Goal: Transaction & Acquisition: Purchase product/service

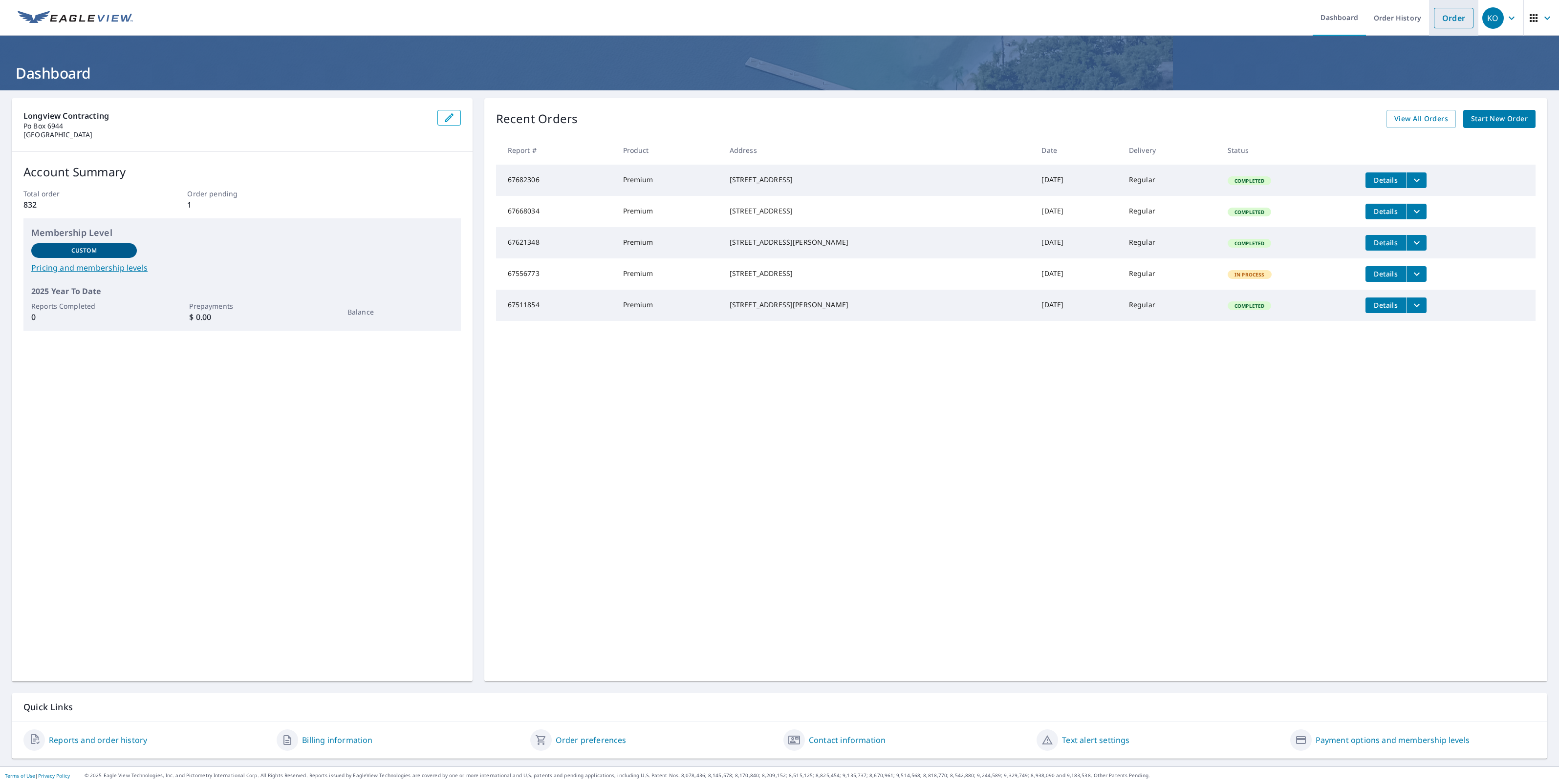
click at [1439, 12] on link "Order" at bounding box center [1454, 18] width 39 height 21
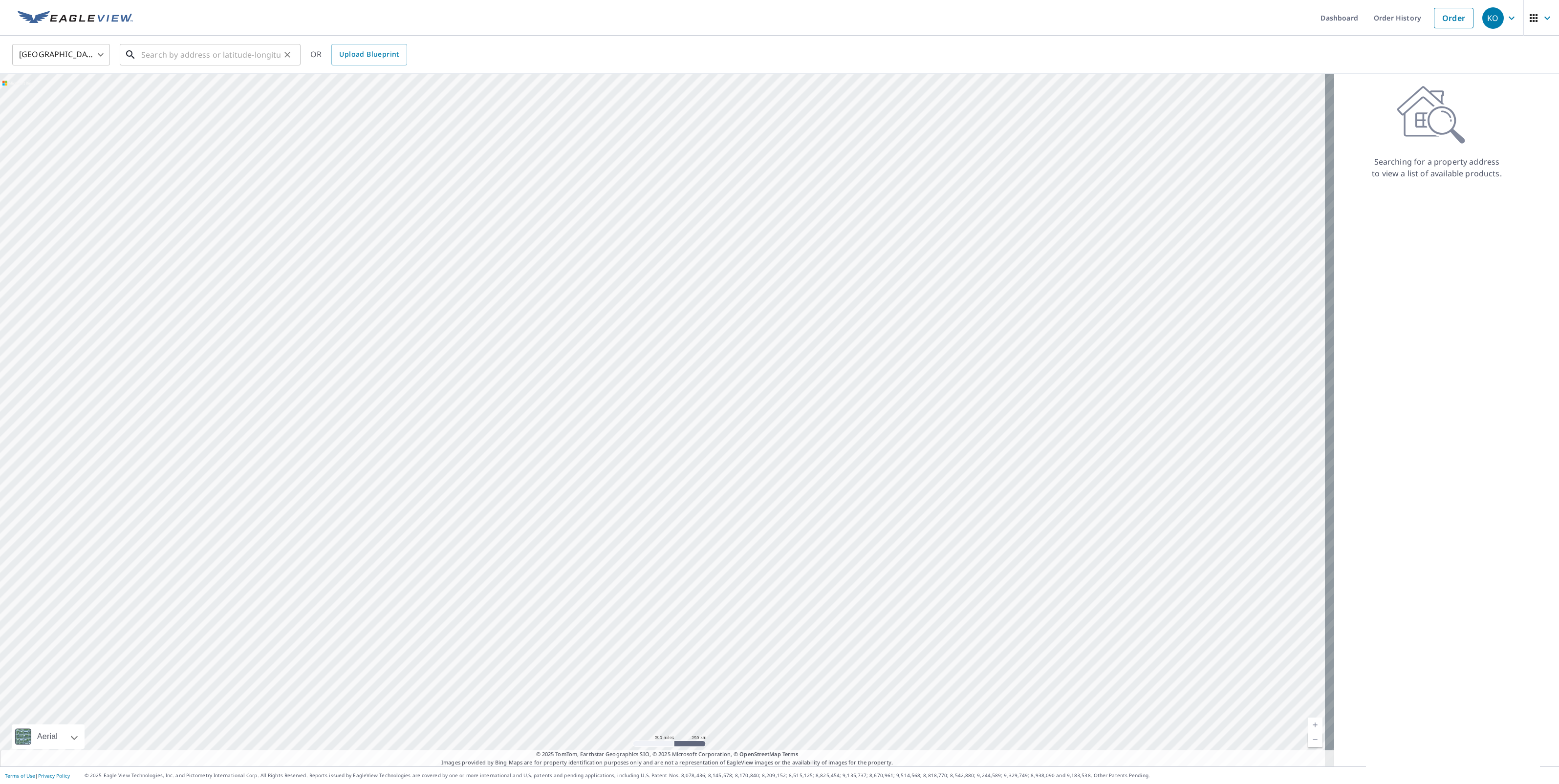
click at [238, 58] on input "text" at bounding box center [211, 54] width 139 height 28
click at [189, 87] on span "7 [PERSON_NAME]" at bounding box center [216, 83] width 153 height 12
type input "[STREET_ADDRESS][PERSON_NAME]"
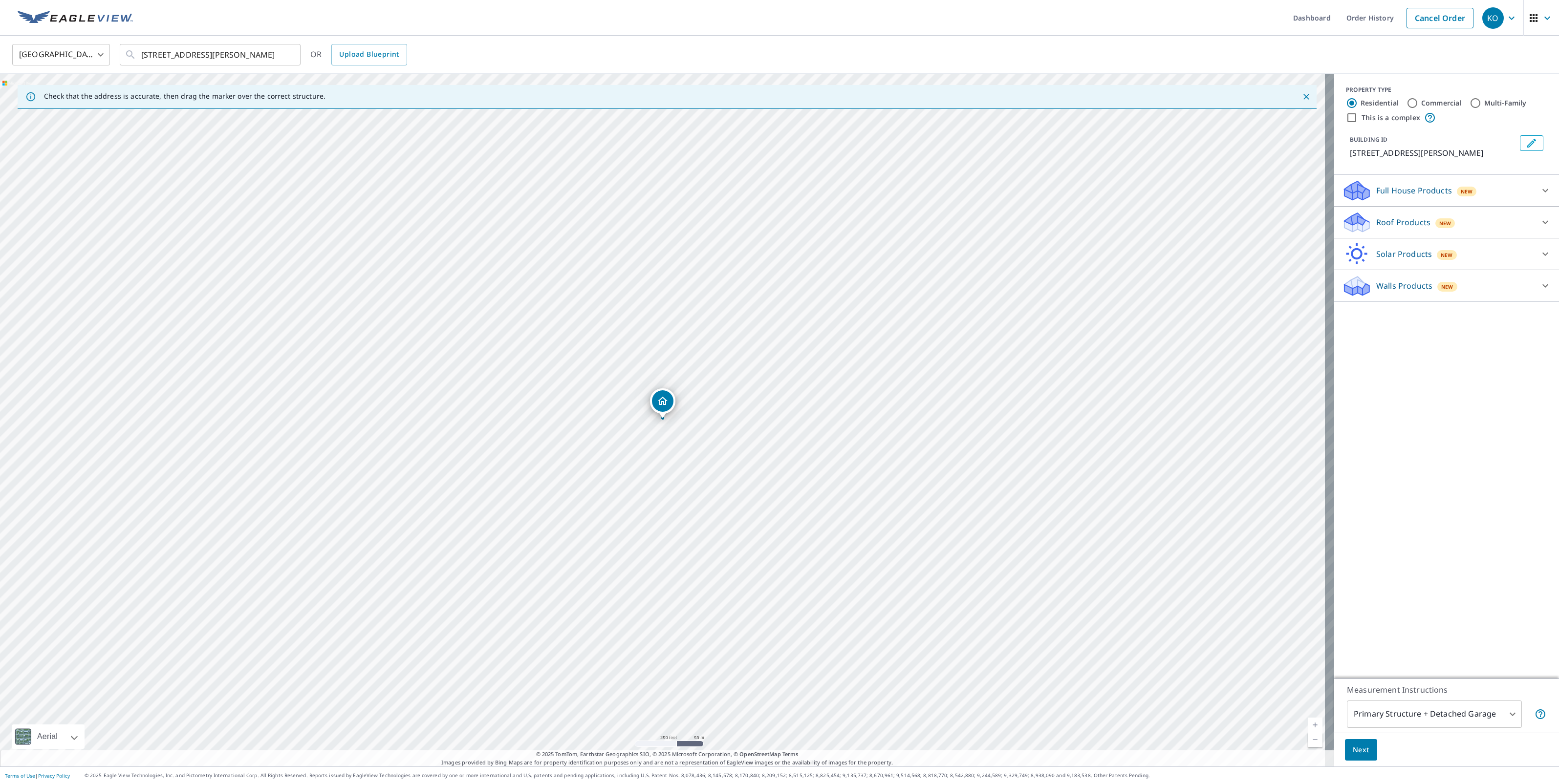
click at [1308, 722] on link "Current Level 17, Zoom In" at bounding box center [1315, 725] width 14 height 14
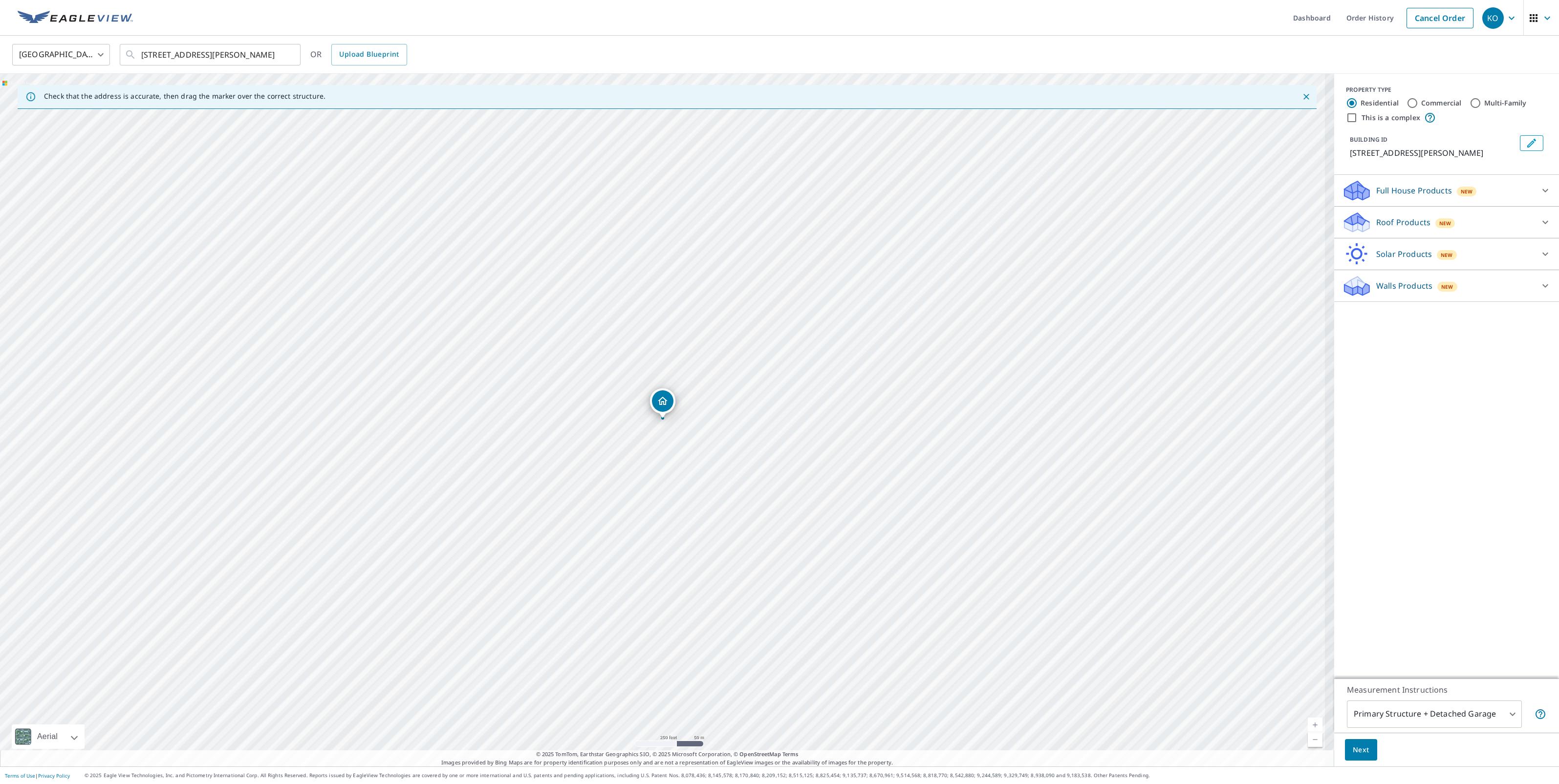
click at [1308, 722] on link "Current Level 17, Zoom In" at bounding box center [1315, 725] width 14 height 14
click at [1308, 722] on link "Current Level 17.753085259529485, Zoom In" at bounding box center [1315, 725] width 14 height 14
click at [1308, 722] on link "Current Level 18.812388811600314, Zoom In Disabled" at bounding box center [1315, 725] width 14 height 14
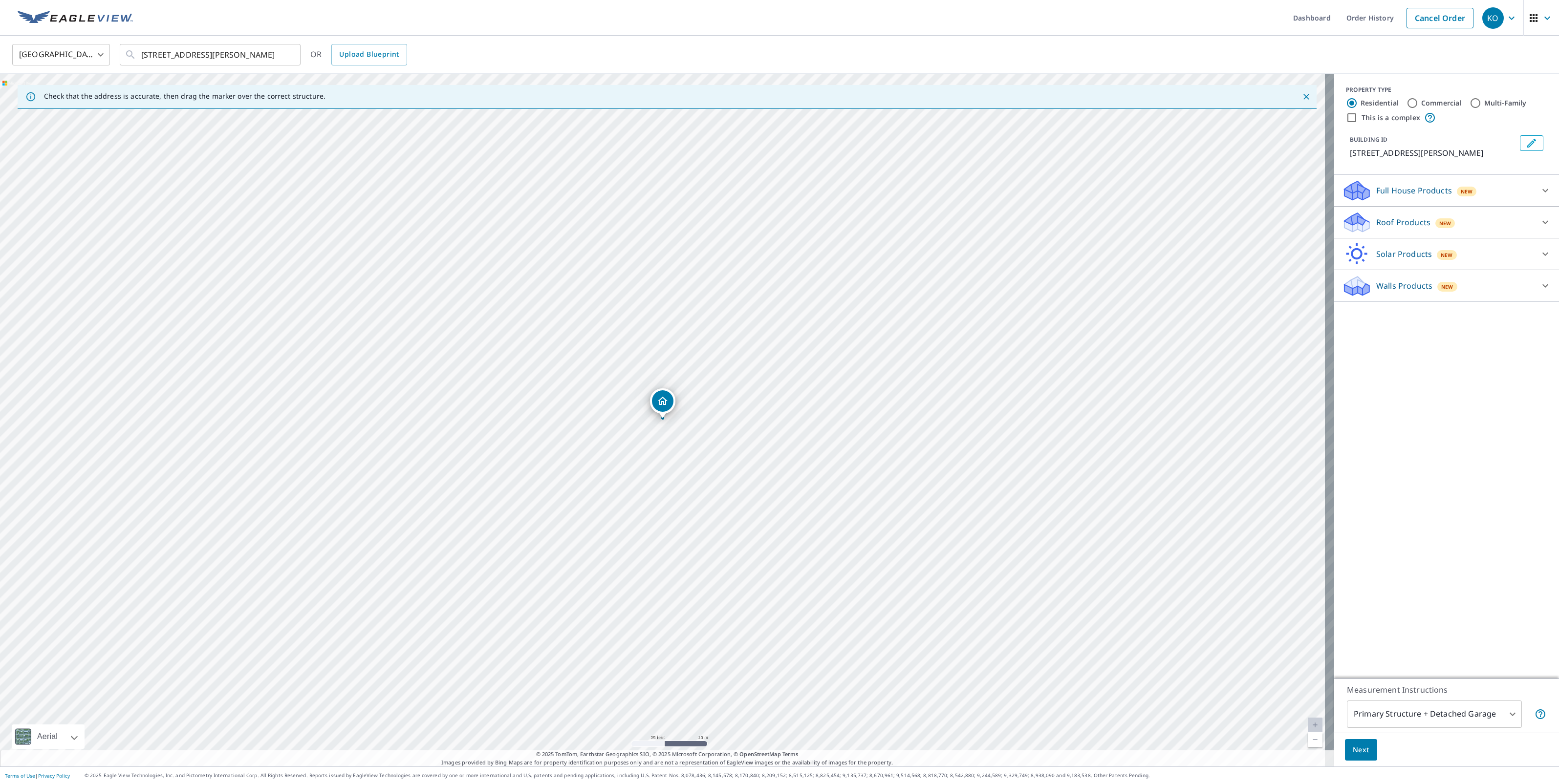
click at [1308, 722] on link "Current Level 20, Zoom In Disabled" at bounding box center [1315, 725] width 14 height 14
click at [1539, 224] on icon at bounding box center [1545, 222] width 12 height 12
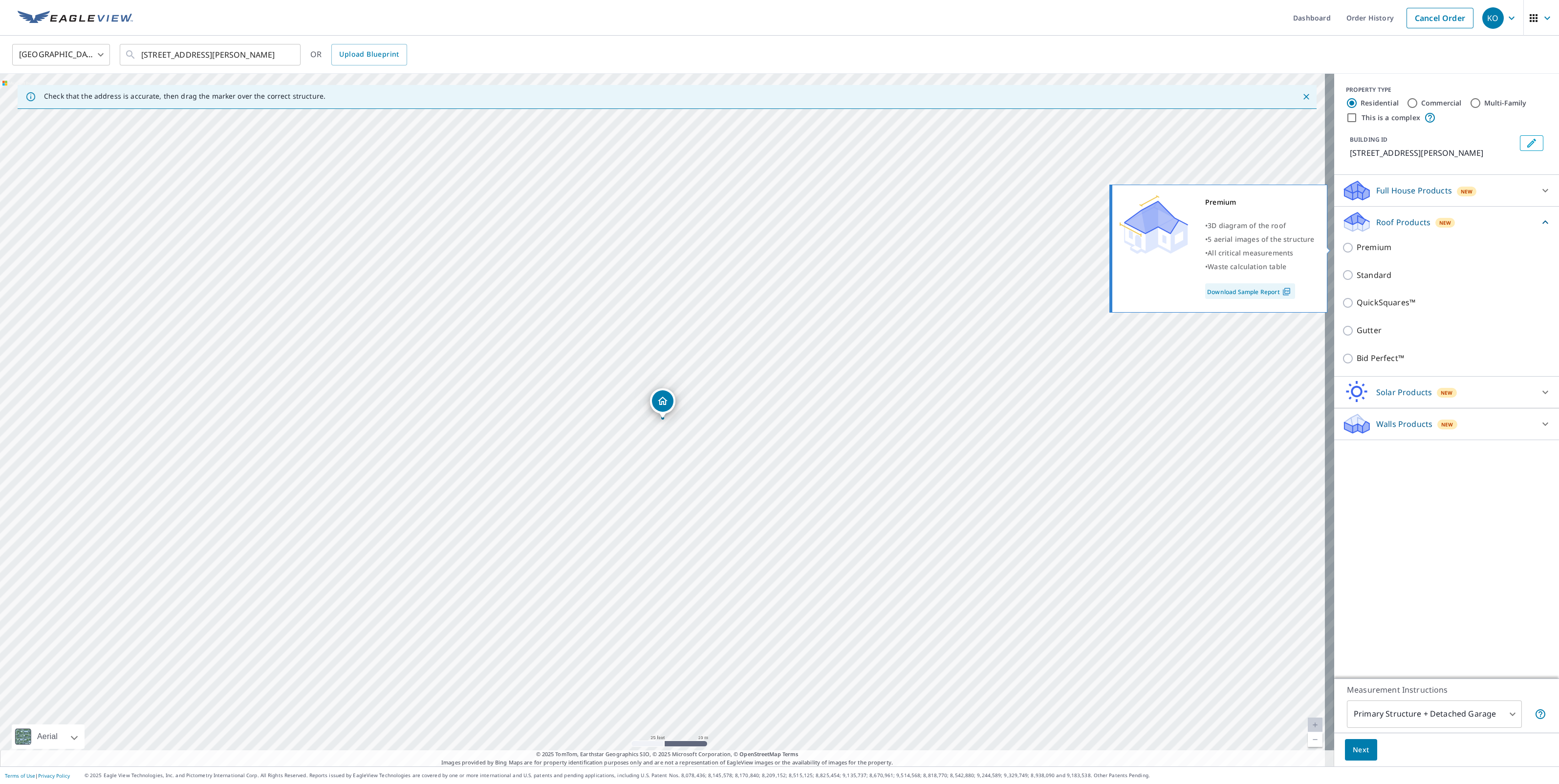
click at [1360, 244] on p "Premium" at bounding box center [1373, 248] width 35 height 12
click at [1356, 244] on input "Premium" at bounding box center [1349, 247] width 14 height 12
checkbox input "true"
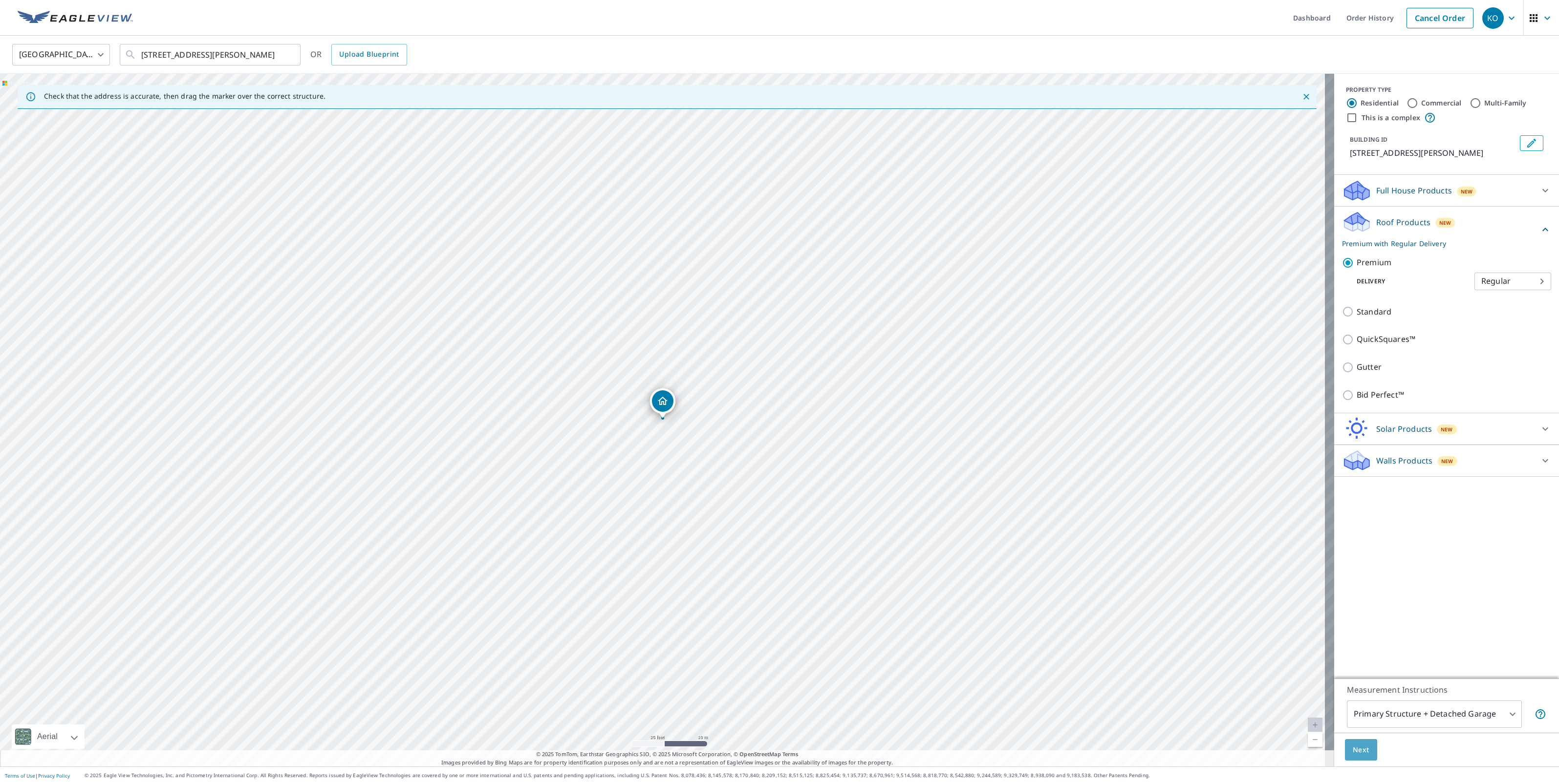
click at [1353, 752] on span "Next" at bounding box center [1361, 750] width 17 height 12
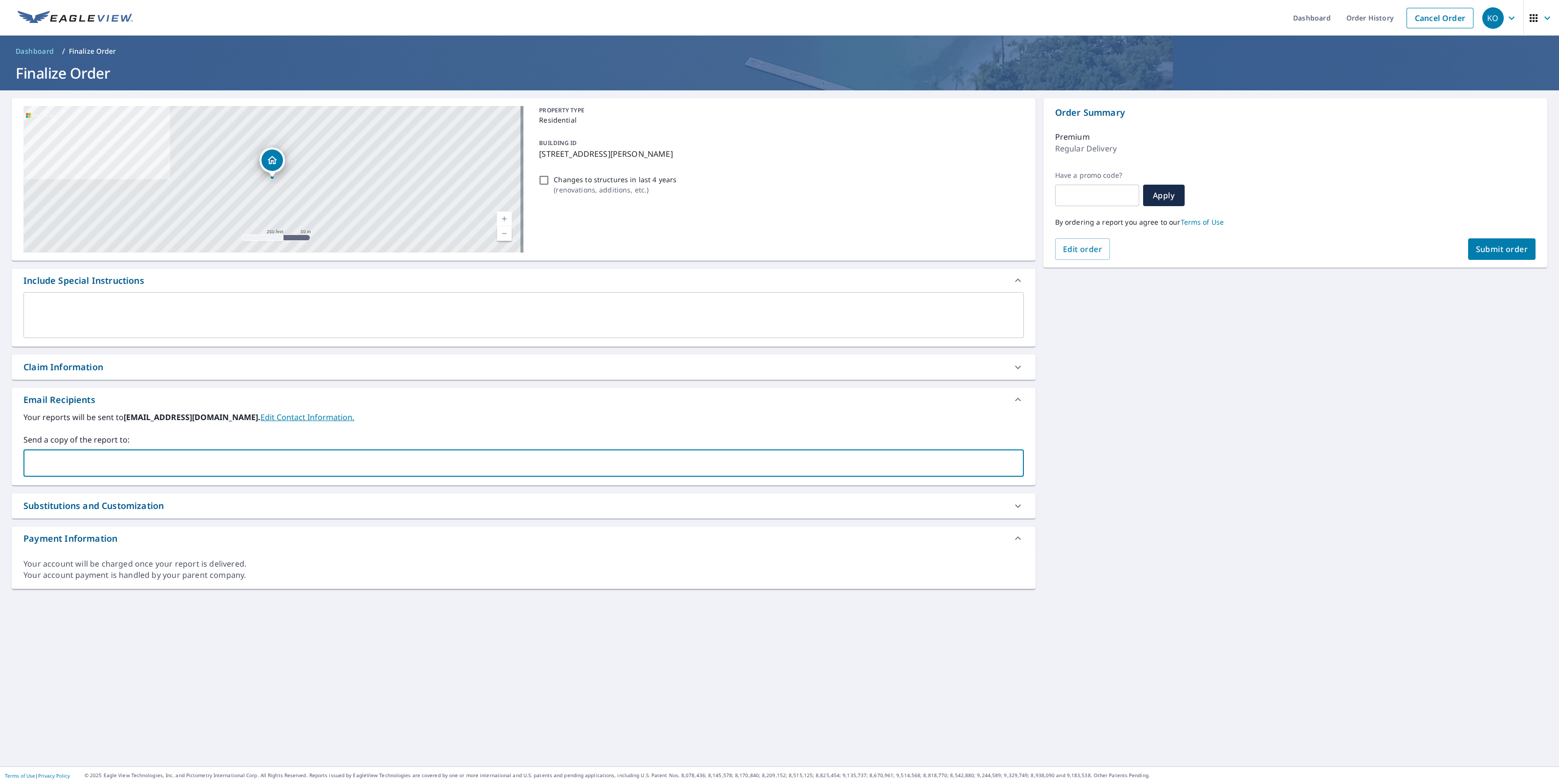
click at [91, 460] on input "text" at bounding box center [516, 463] width 977 height 19
type input "[PERSON_NAME][EMAIL_ADDRESS][DOMAIN_NAME]"
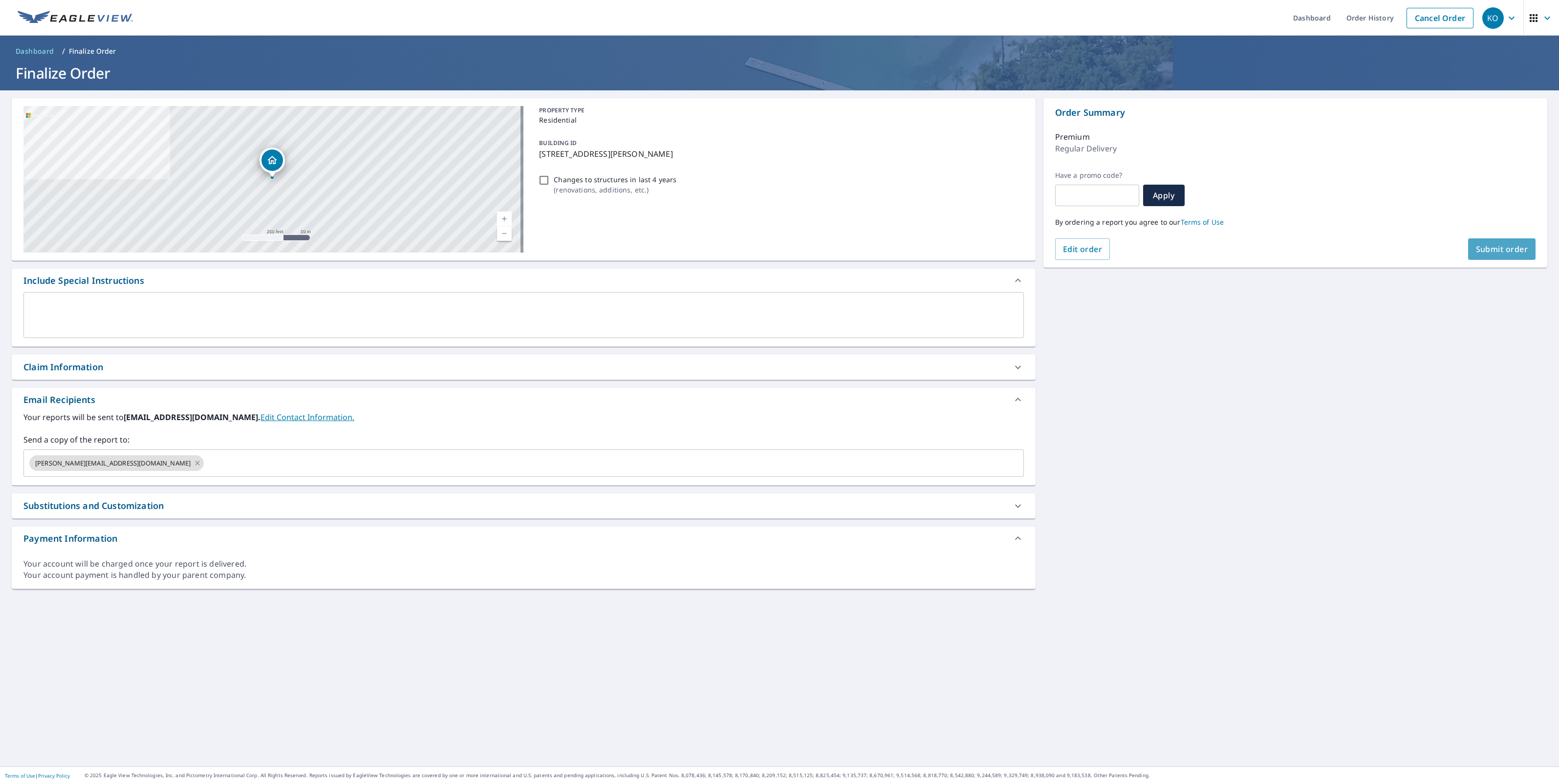
click at [1510, 249] on span "Submit order" at bounding box center [1502, 249] width 53 height 11
